Goal: Information Seeking & Learning: Check status

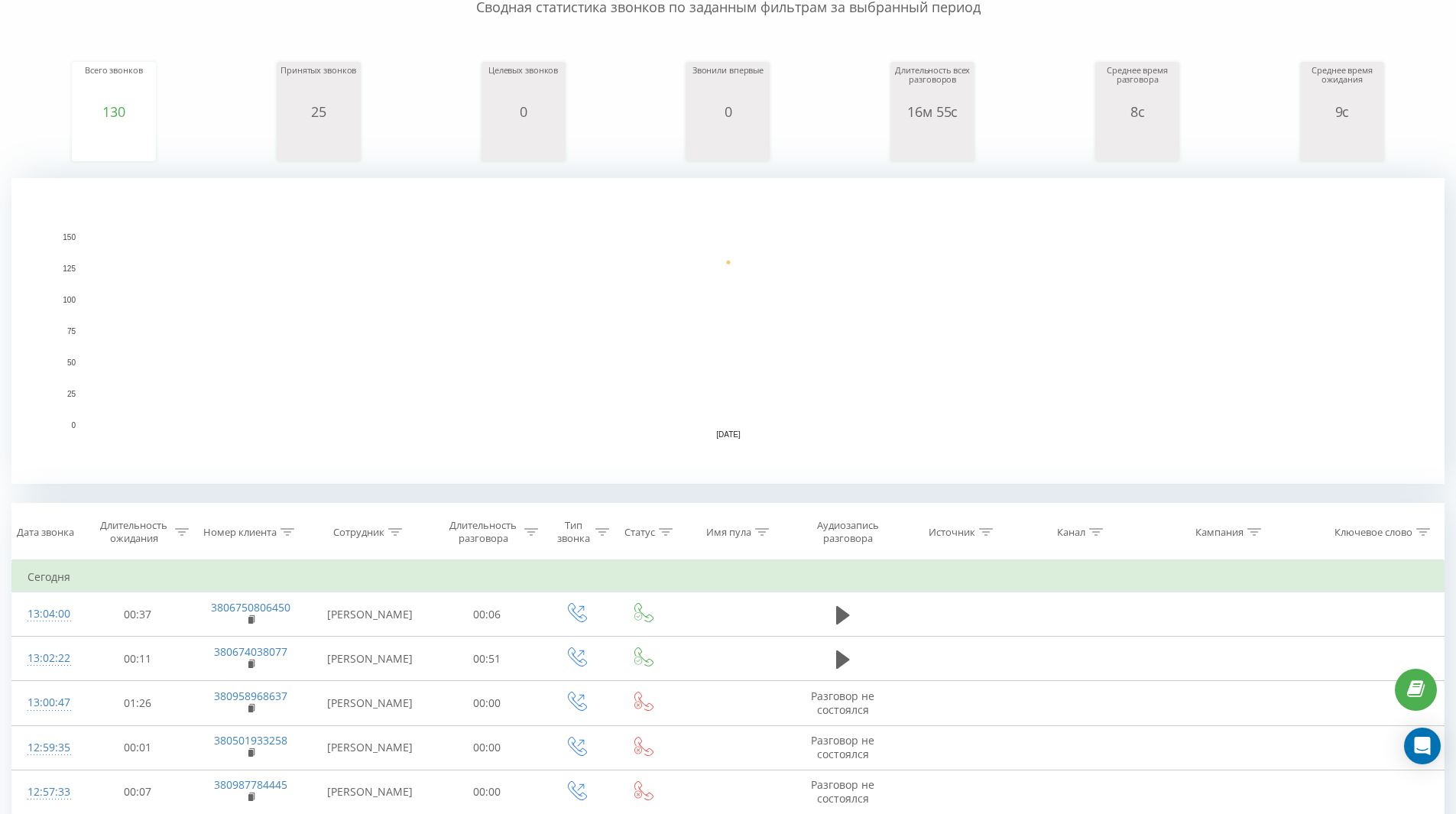
scroll to position [153, 0]
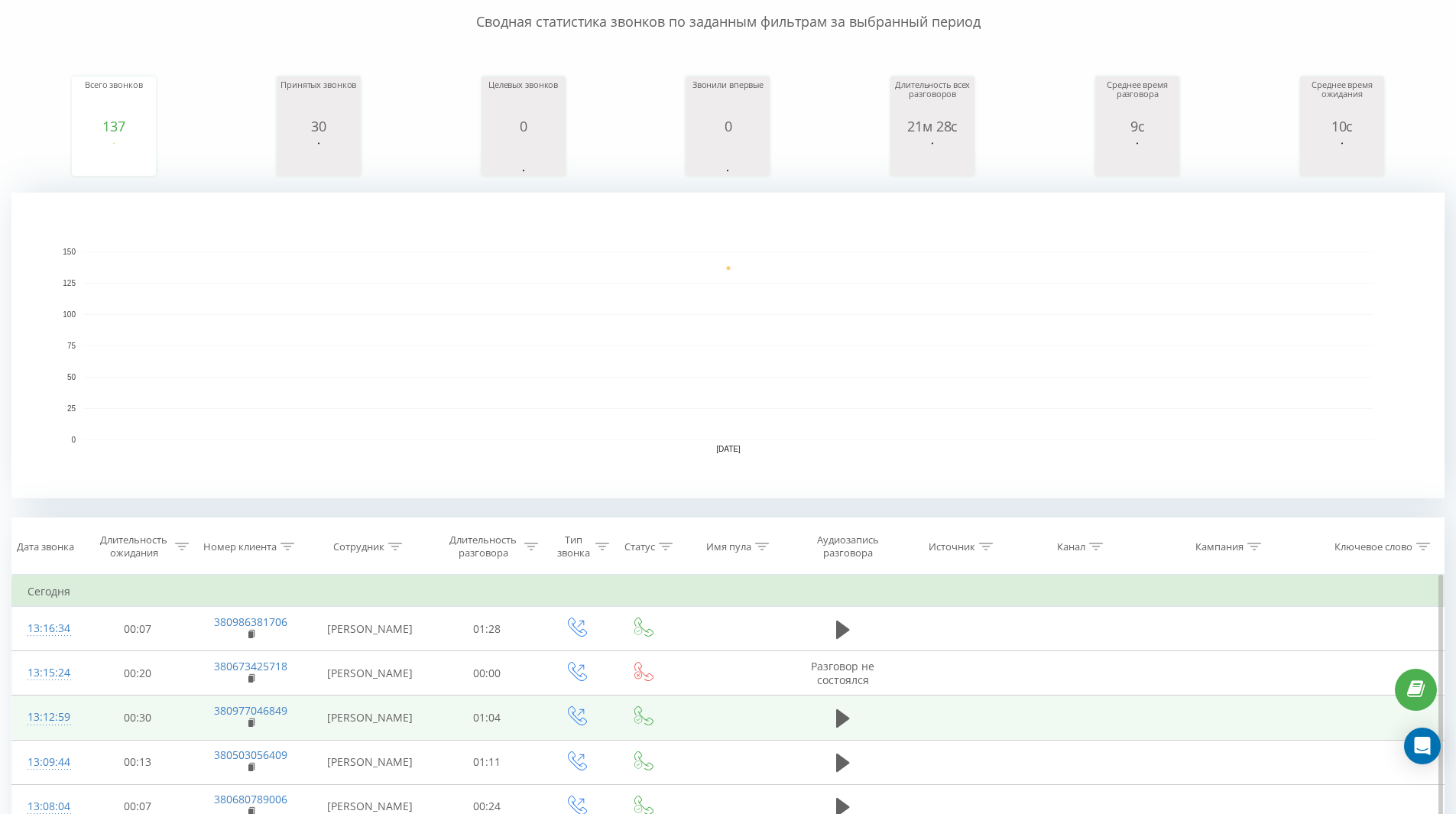
scroll to position [34, 0]
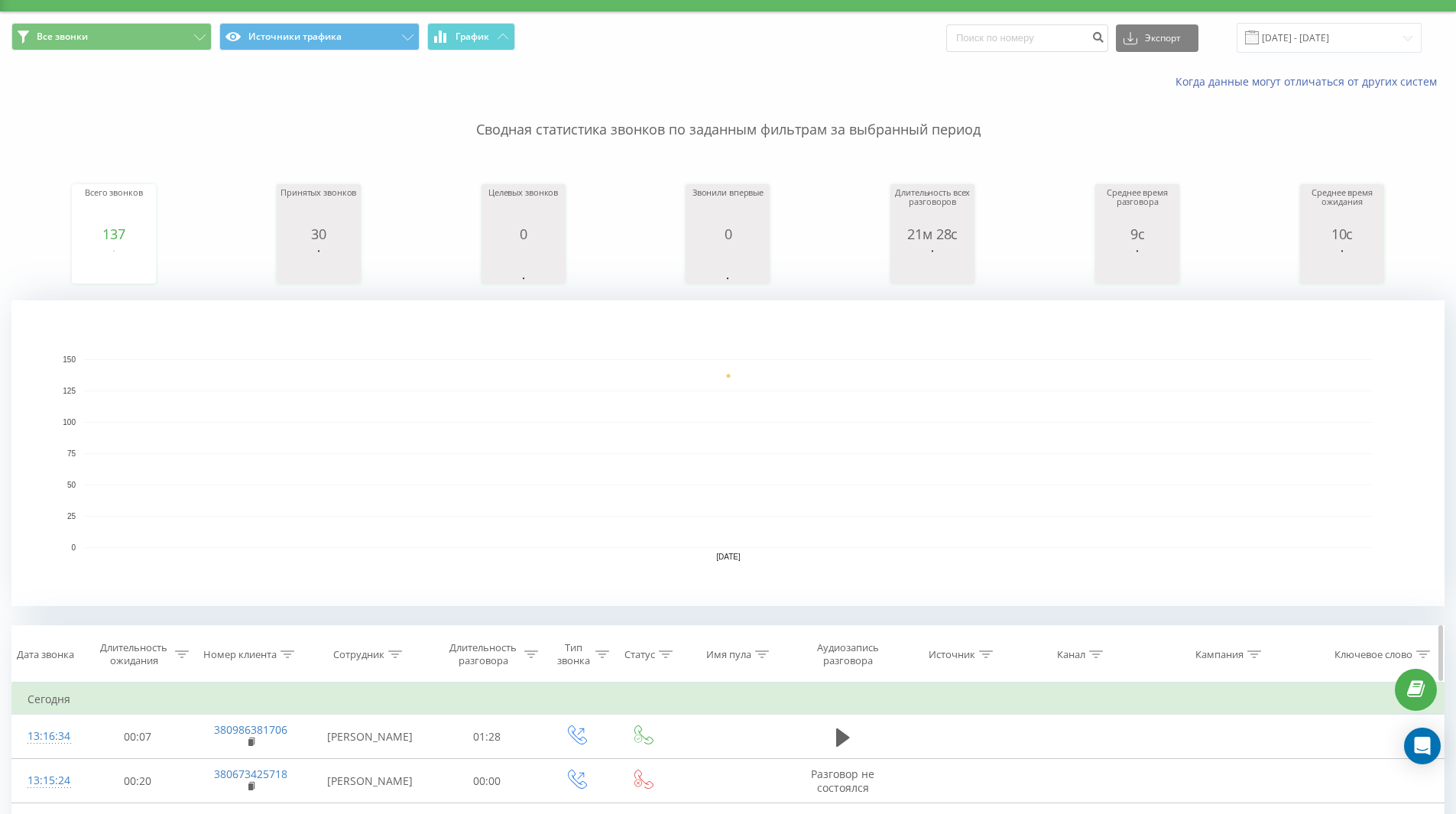
click at [664, 659] on div at bounding box center [666, 654] width 14 height 13
click at [671, 761] on div "Введите значение" at bounding box center [645, 765] width 135 height 29
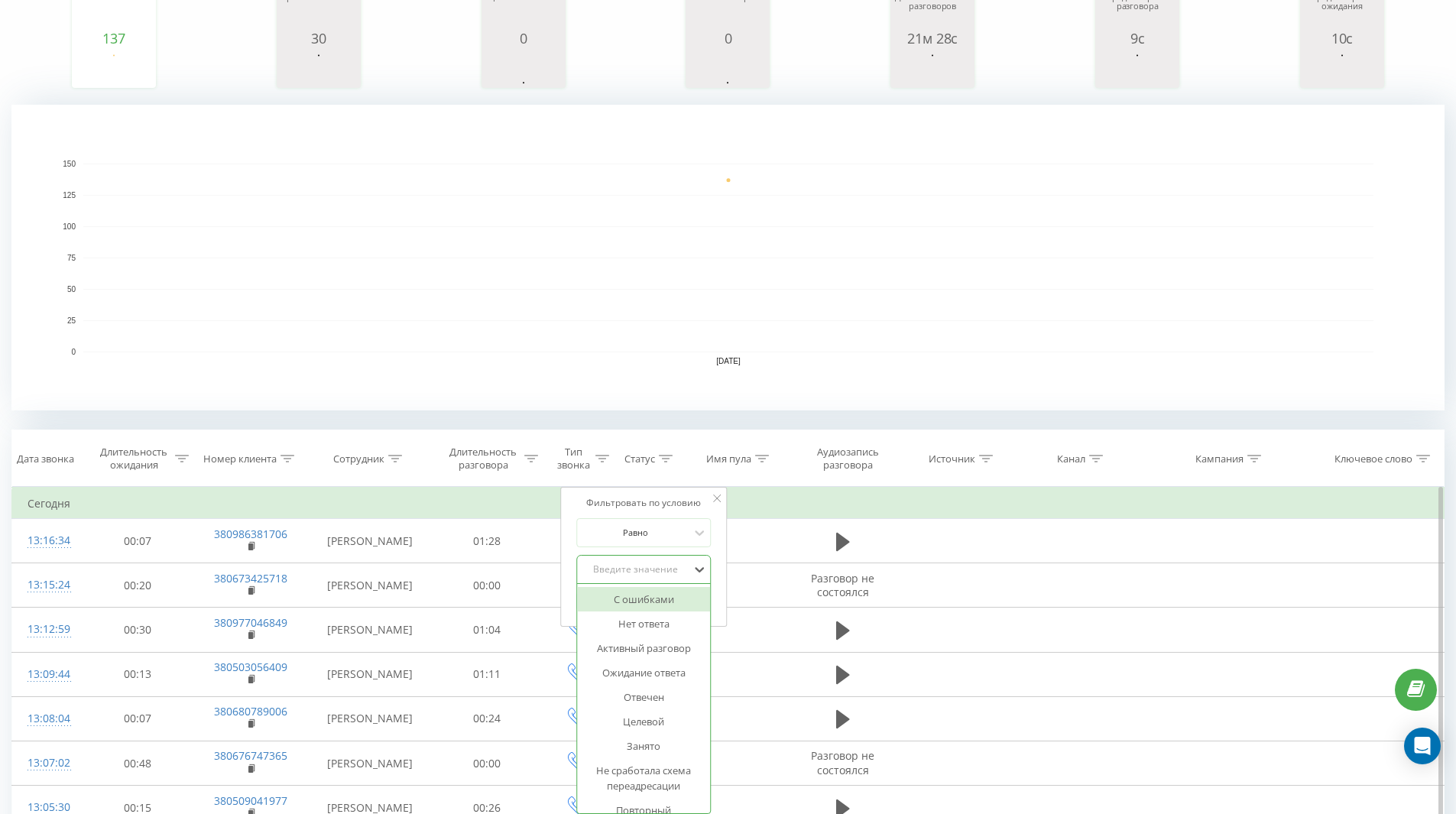
click at [674, 493] on div "Фильтровать по условию Равно 14 results available. Use Up and Down to choose op…" at bounding box center [644, 556] width 167 height 139
